Goal: Task Accomplishment & Management: Manage account settings

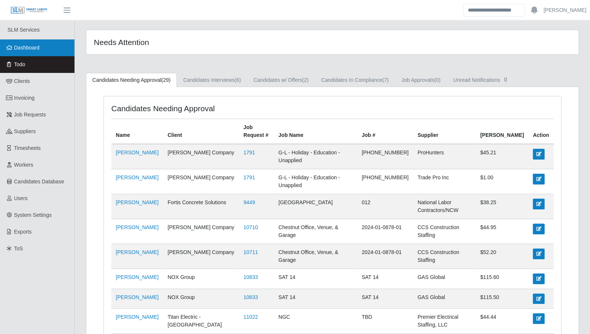
click at [31, 51] on span "Dashboard" at bounding box center [27, 48] width 26 height 6
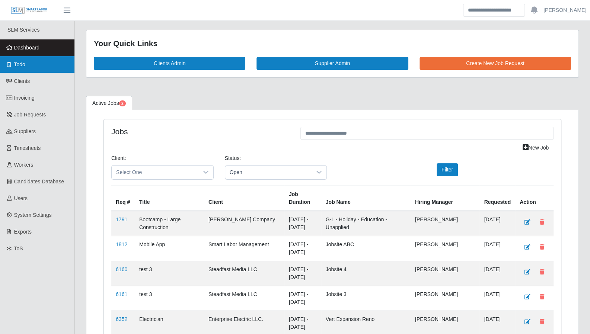
click at [25, 65] on span "Todo" at bounding box center [19, 64] width 11 height 6
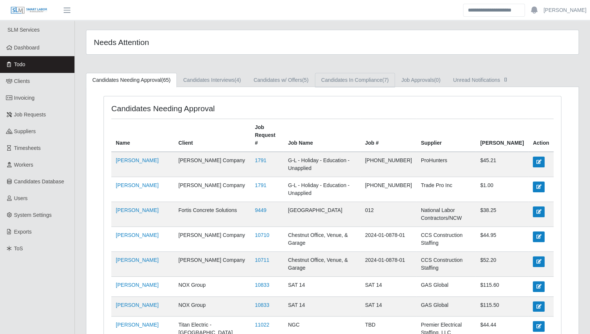
click at [364, 77] on link "Candidates In Compliance (7)" at bounding box center [355, 80] width 80 height 15
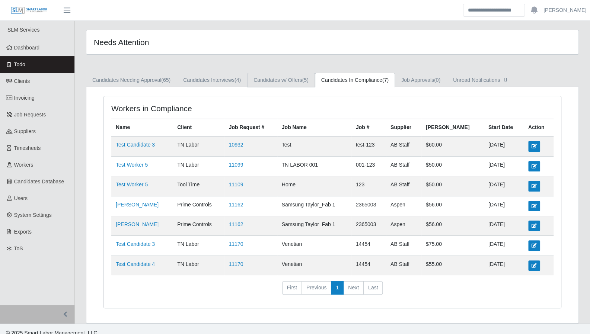
click at [283, 77] on link "Candidates w/ Offers (5)" at bounding box center [281, 80] width 68 height 15
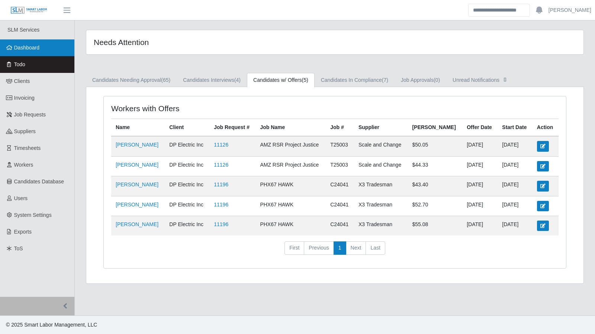
click at [25, 42] on link "Dashboard" at bounding box center [37, 47] width 74 height 17
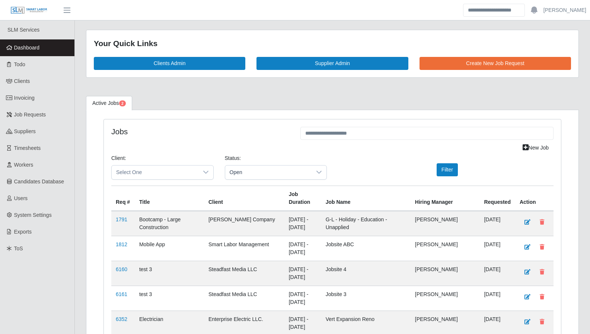
scroll to position [215, 0]
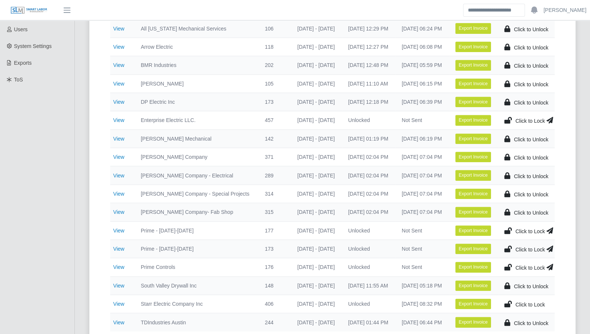
scroll to position [181, 0]
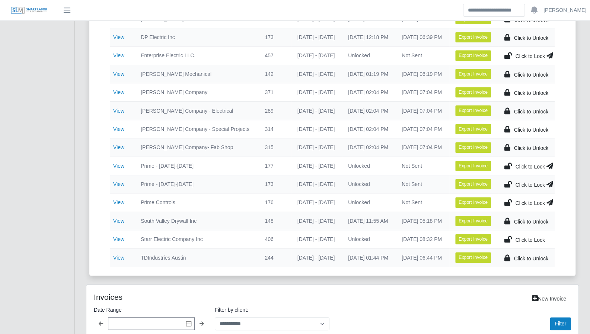
scroll to position [259, 0]
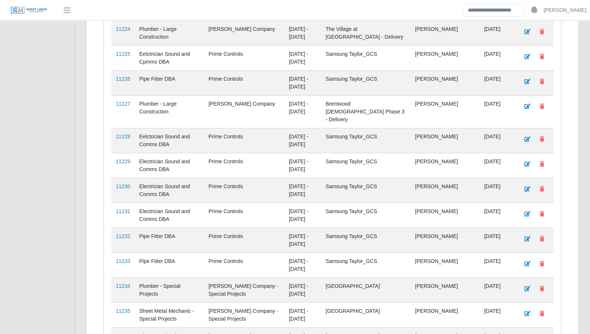
scroll to position [1819, 0]
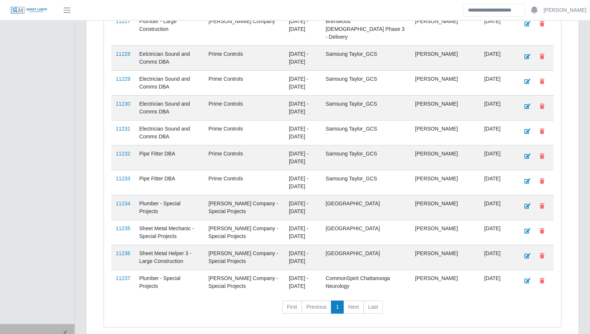
drag, startPoint x: 123, startPoint y: 253, endPoint x: 127, endPoint y: 247, distance: 7.5
click at [123, 275] on link "11237" at bounding box center [123, 278] width 15 height 6
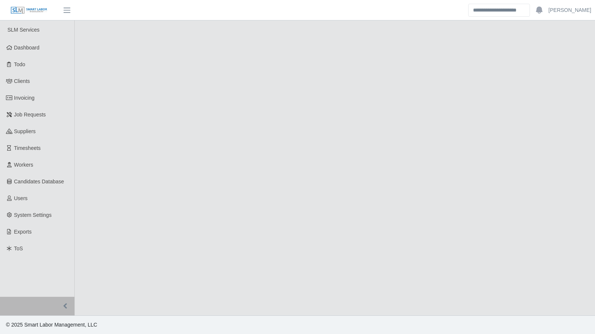
select select "****"
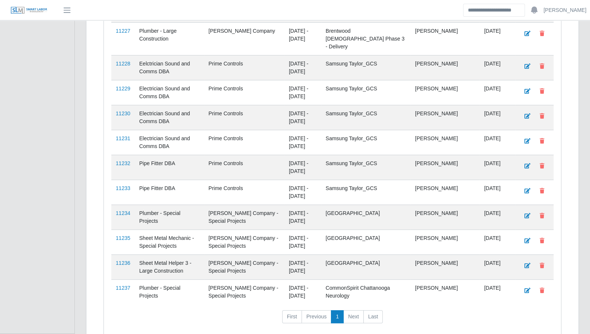
scroll to position [1819, 0]
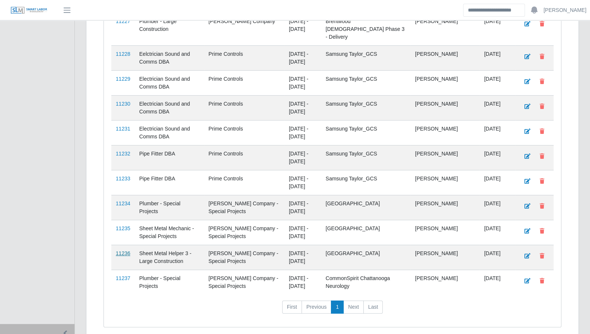
click at [120, 250] on link "11236" at bounding box center [123, 253] width 15 height 6
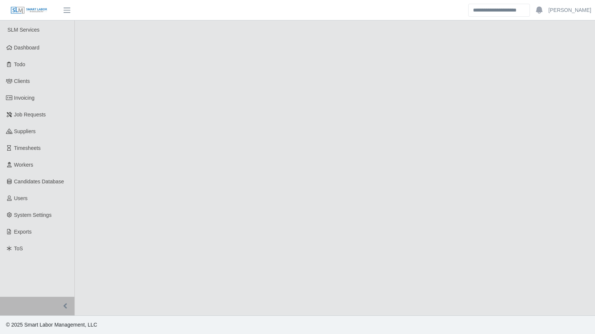
select select "****"
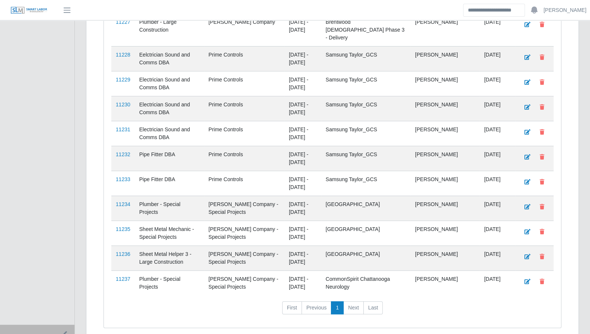
scroll to position [1819, 0]
click at [127, 226] on link "11235" at bounding box center [123, 229] width 15 height 6
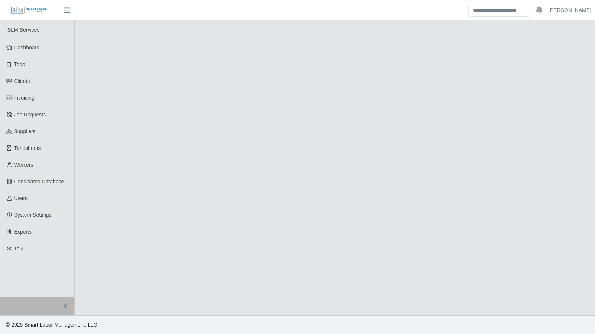
select select "****"
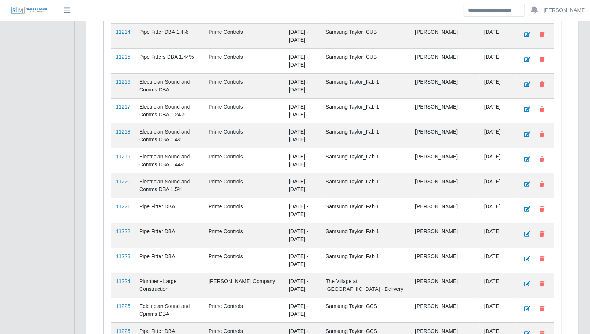
scroll to position [1819, 0]
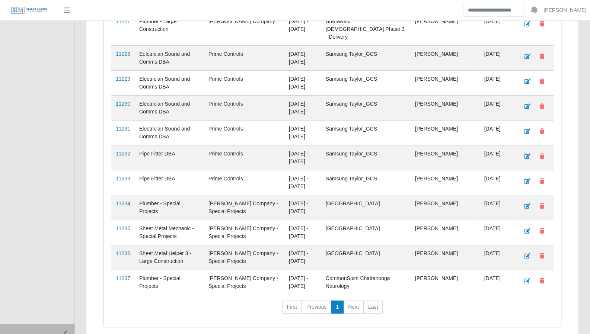
click at [117, 201] on link "11234" at bounding box center [123, 204] width 15 height 6
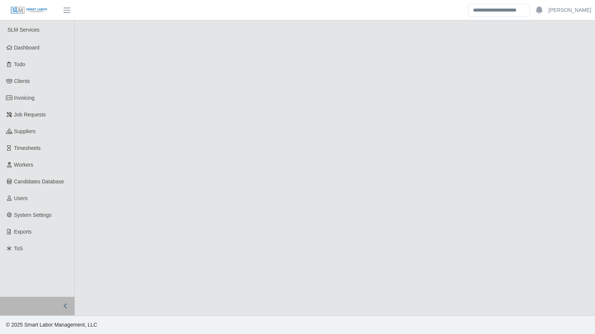
select select "****"
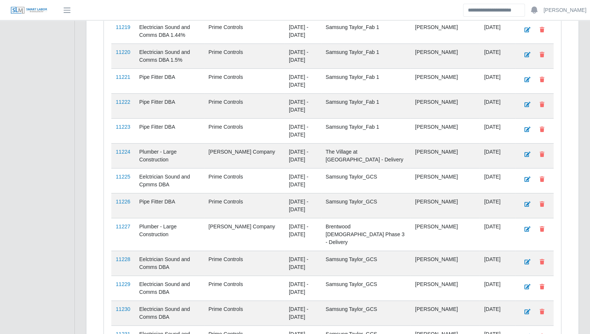
scroll to position [1604, 0]
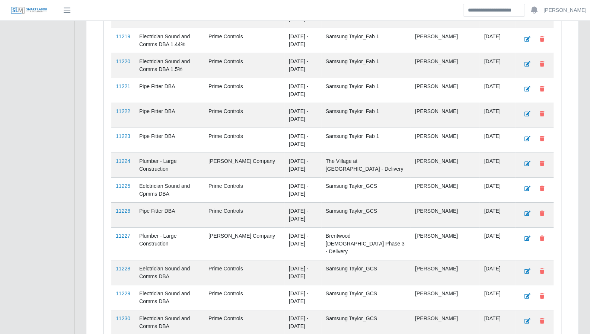
click at [132, 227] on td "11227" at bounding box center [122, 243] width 23 height 33
click at [121, 227] on td "11227" at bounding box center [122, 243] width 23 height 33
click at [120, 233] on link "11227" at bounding box center [123, 236] width 15 height 6
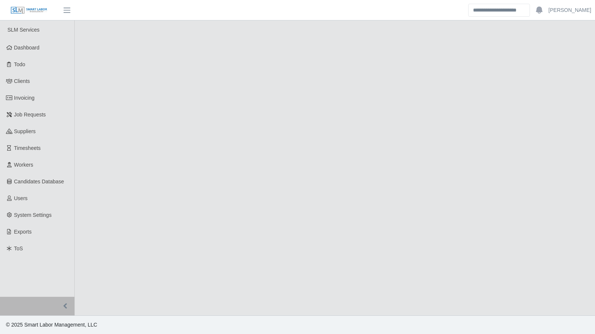
select select "****"
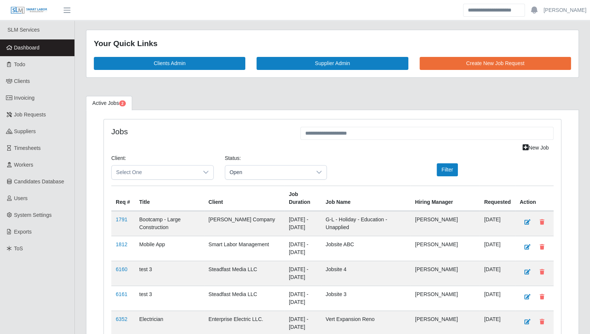
click at [25, 49] on span "Dashboard" at bounding box center [27, 48] width 26 height 6
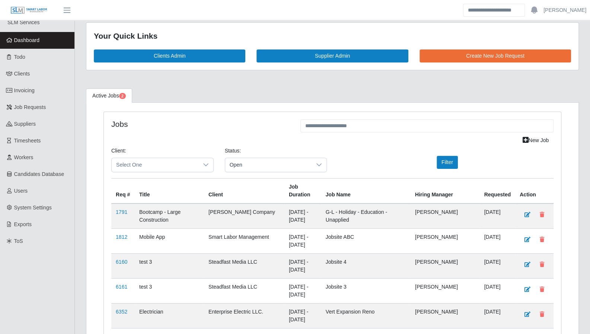
scroll to position [2, 0]
